Goal: Communication & Community: Answer question/provide support

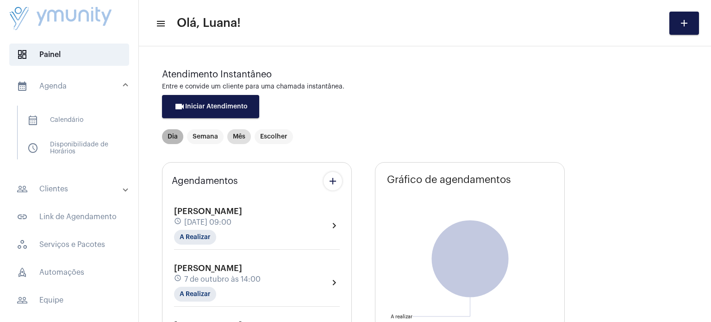
click at [174, 130] on mat-chip "Dia" at bounding box center [172, 136] width 21 height 15
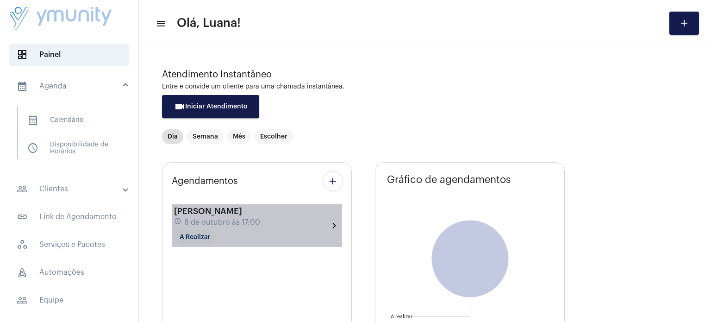
click at [198, 238] on mat-chip "A Realizar" at bounding box center [195, 237] width 42 height 15
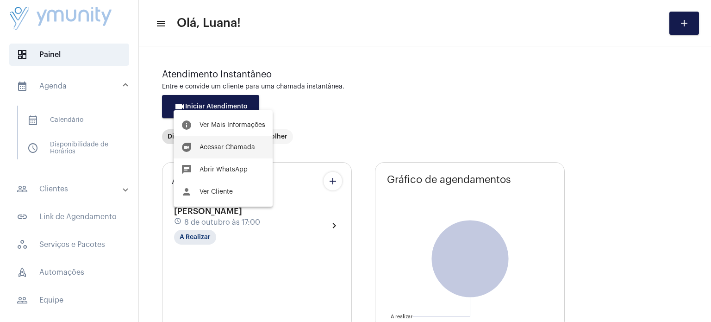
click at [232, 144] on span "Acessar Chamada" at bounding box center [227, 147] width 56 height 6
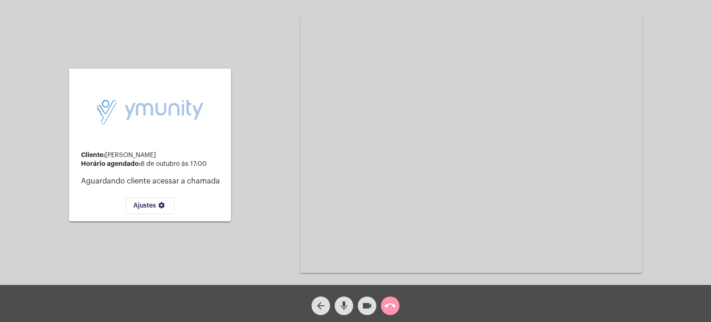
click at [343, 305] on mat-icon "mic" at bounding box center [343, 305] width 11 height 11
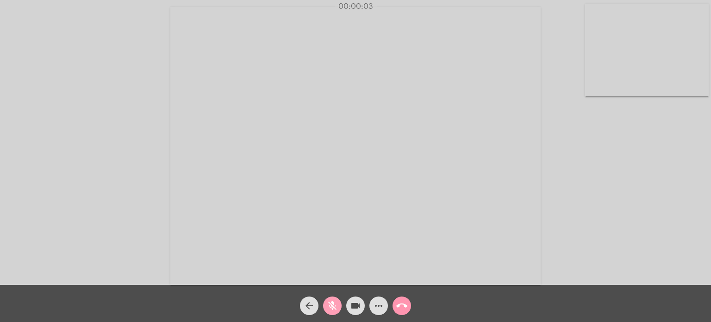
click at [331, 306] on mat-icon "mic_off" at bounding box center [332, 305] width 11 height 11
click at [557, 194] on div "Acessando Câmera e Microfone..." at bounding box center [355, 144] width 709 height 285
click at [381, 301] on mat-icon "more_horiz" at bounding box center [378, 305] width 11 height 11
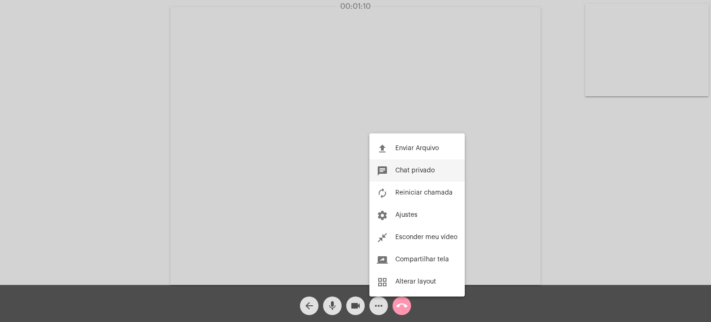
click at [418, 173] on span "Chat privado" at bounding box center [414, 170] width 39 height 6
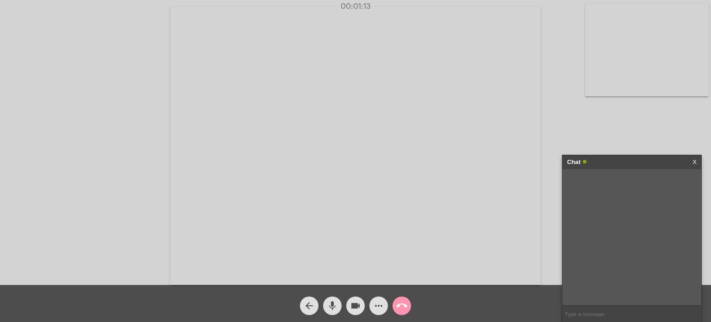
click at [590, 314] on input "text" at bounding box center [631, 313] width 139 height 16
type input "eu estou te ouvindo bem, se quiser pode realizar a aplicação"
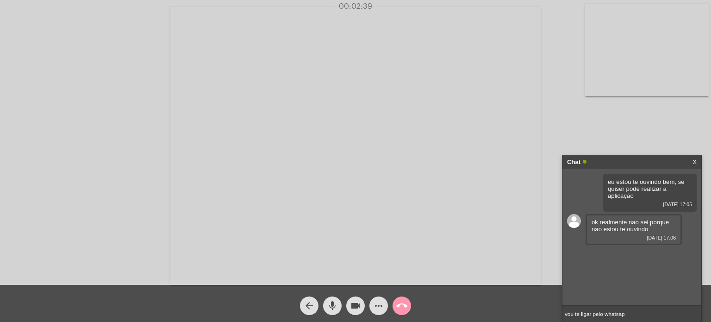
type input "vou te ligar pelo whatsapp"
type input "pode sair"
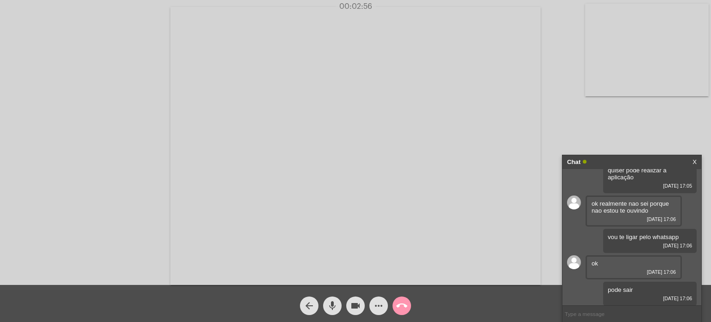
click at [400, 308] on mat-icon "call_end" at bounding box center [401, 305] width 11 height 11
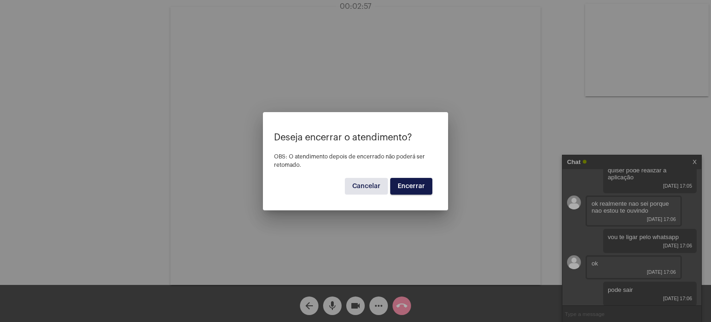
click at [417, 187] on span "Encerrar" at bounding box center [411, 186] width 27 height 6
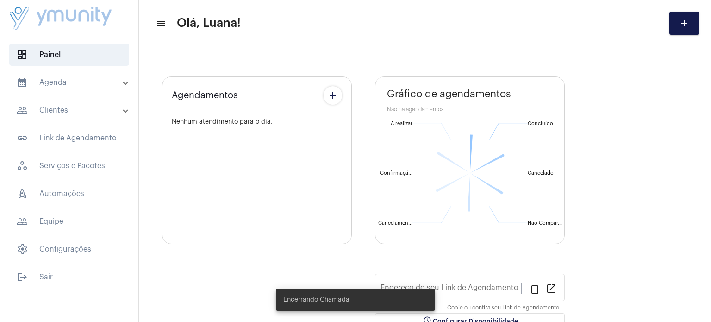
type input "[URL][DOMAIN_NAME]"
